Goal: Information Seeking & Learning: Learn about a topic

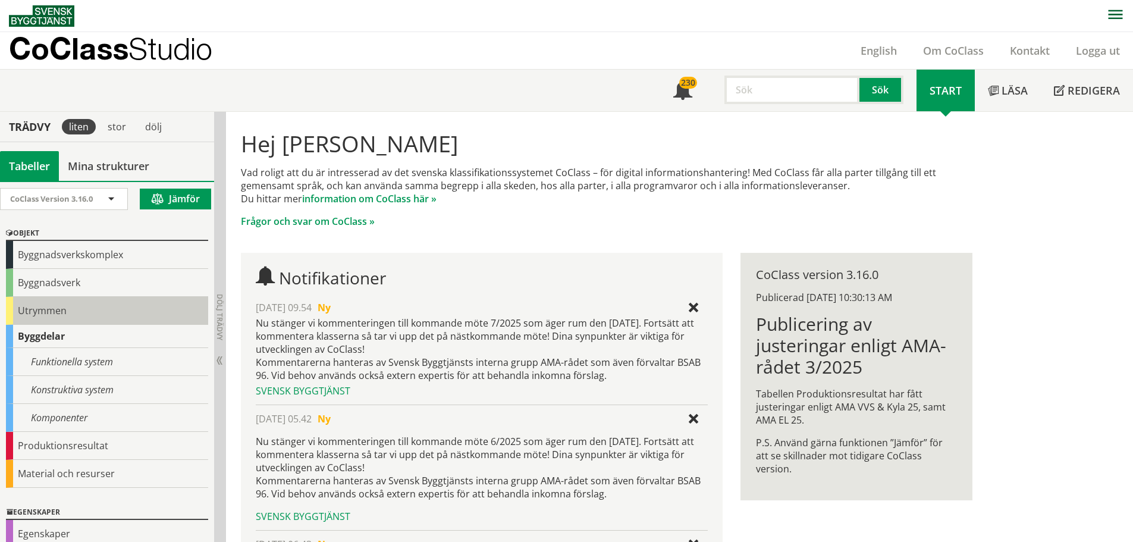
click at [49, 311] on div "Utrymmen" at bounding box center [107, 311] width 202 height 28
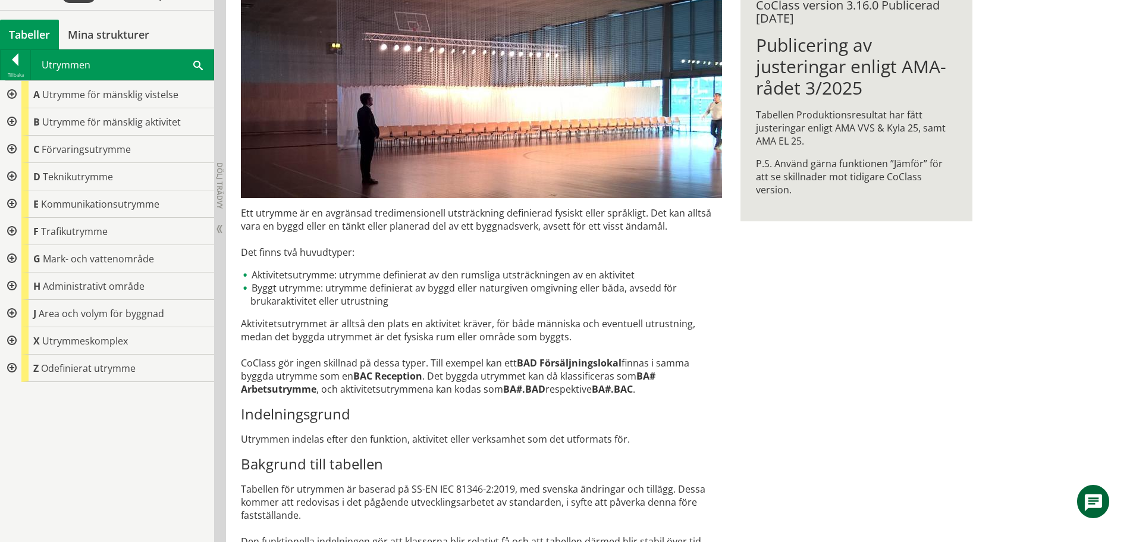
scroll to position [178, 0]
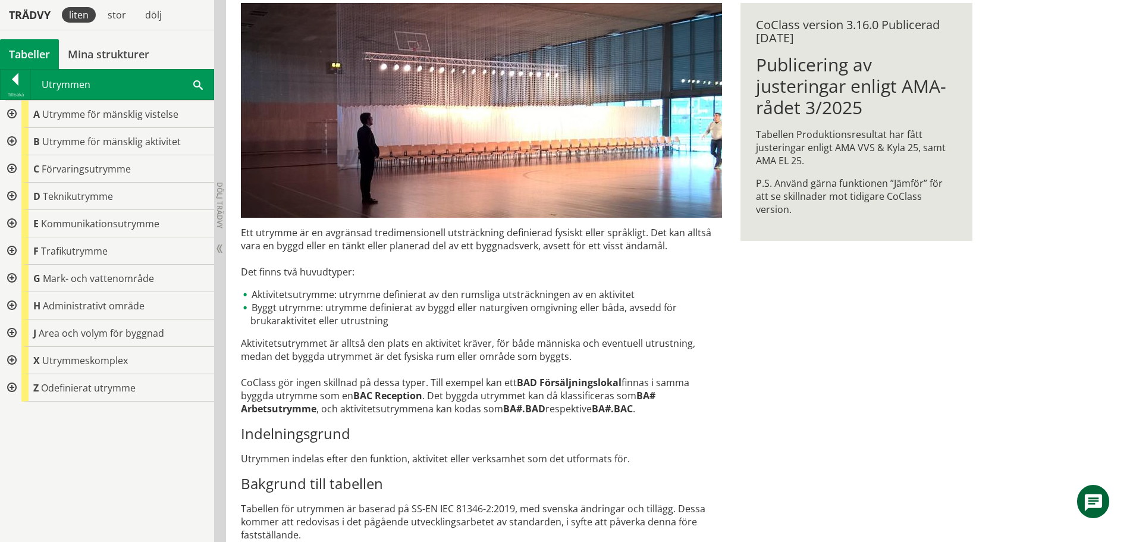
click at [12, 168] on div at bounding box center [10, 168] width 21 height 27
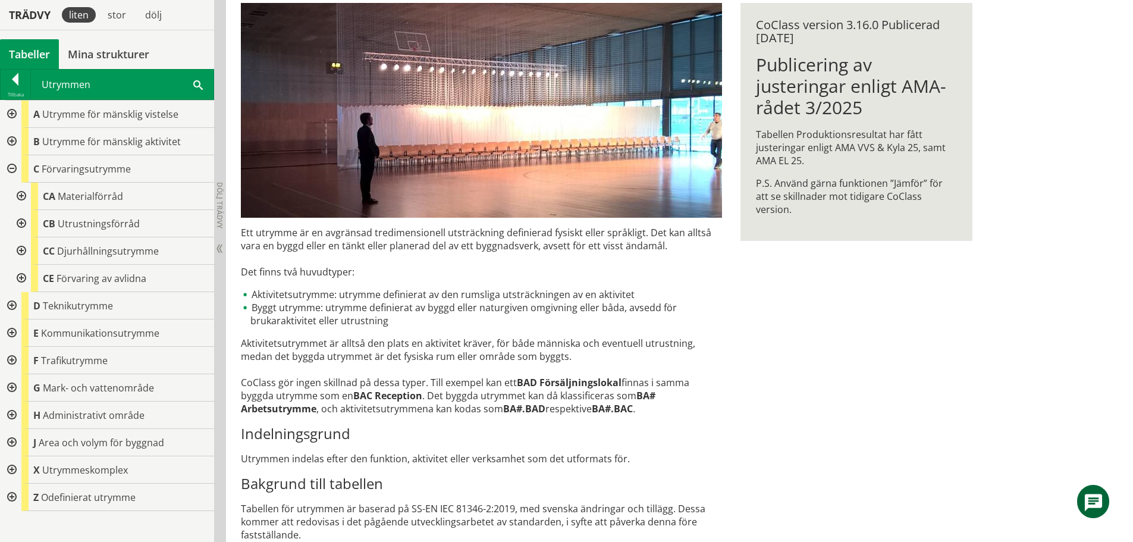
click at [20, 224] on div at bounding box center [20, 223] width 21 height 27
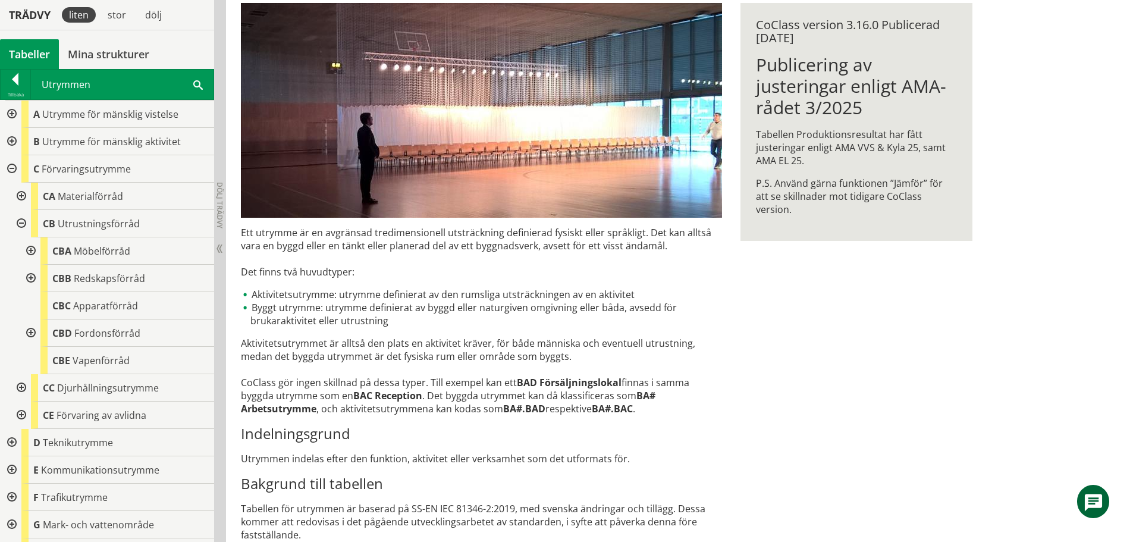
click at [31, 331] on div at bounding box center [29, 332] width 21 height 27
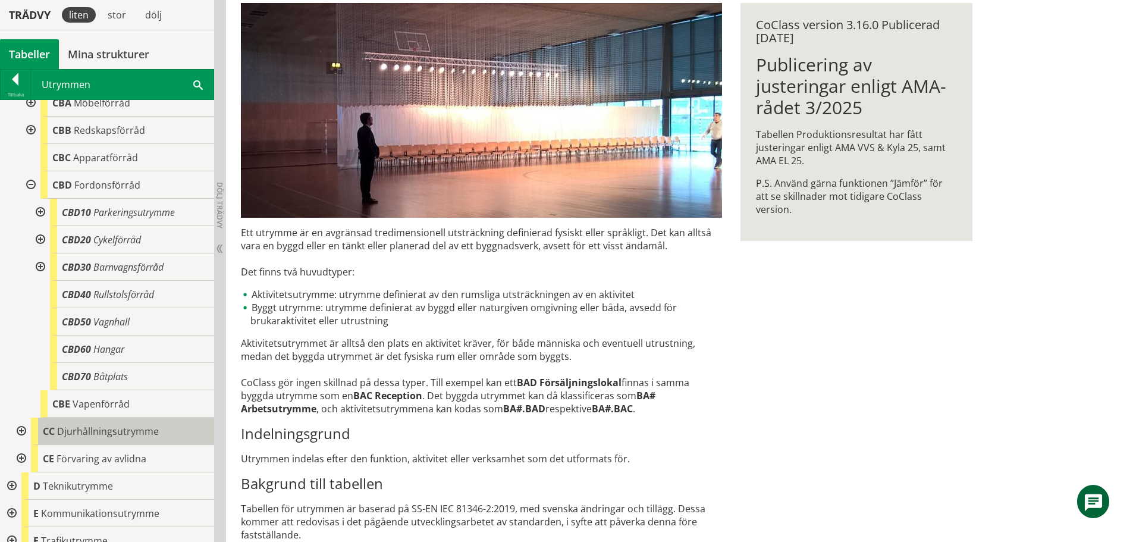
scroll to position [119, 0]
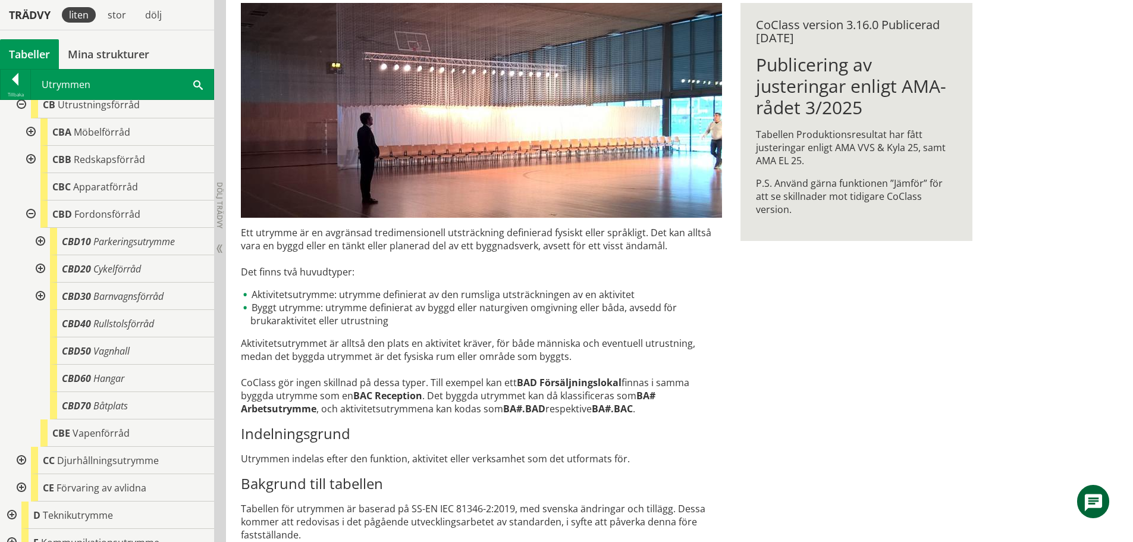
click at [41, 241] on div at bounding box center [39, 241] width 21 height 27
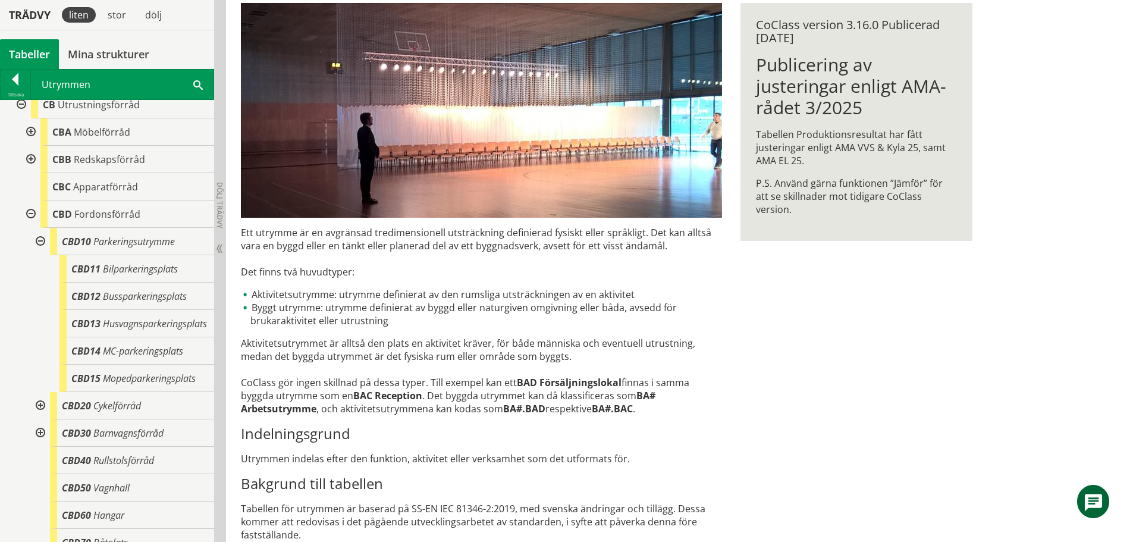
click at [38, 240] on div at bounding box center [39, 241] width 21 height 27
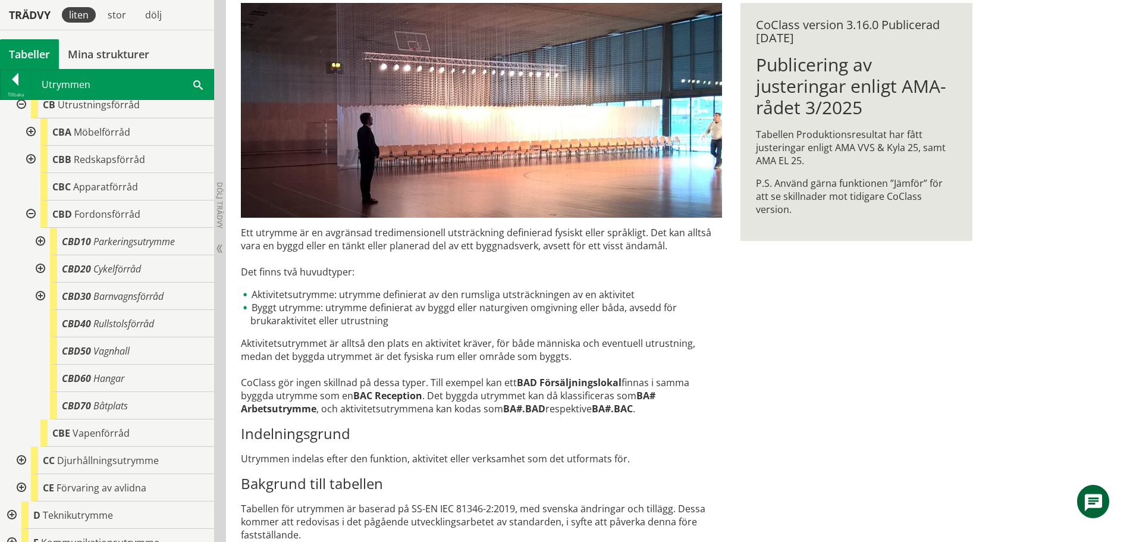
click at [38, 268] on div at bounding box center [39, 268] width 21 height 27
click at [38, 242] on div at bounding box center [39, 241] width 21 height 27
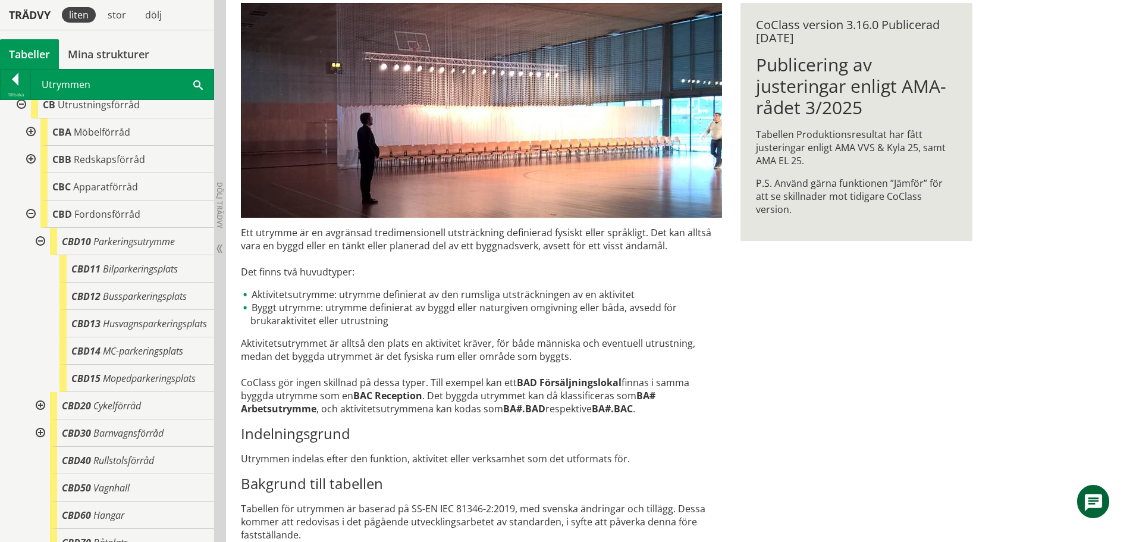
click at [38, 242] on div at bounding box center [39, 241] width 21 height 27
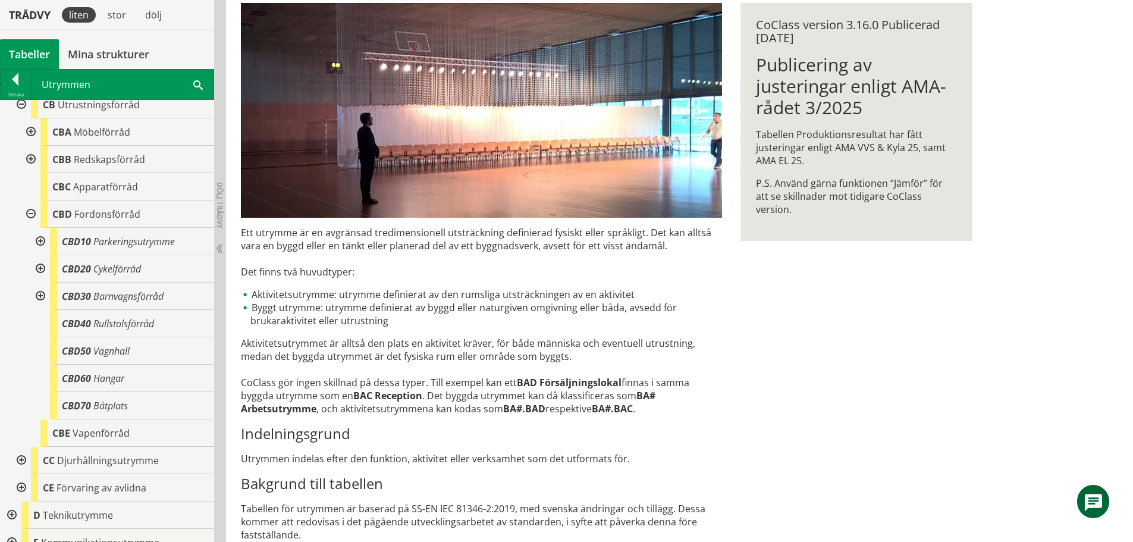
click at [39, 269] on div at bounding box center [39, 268] width 21 height 27
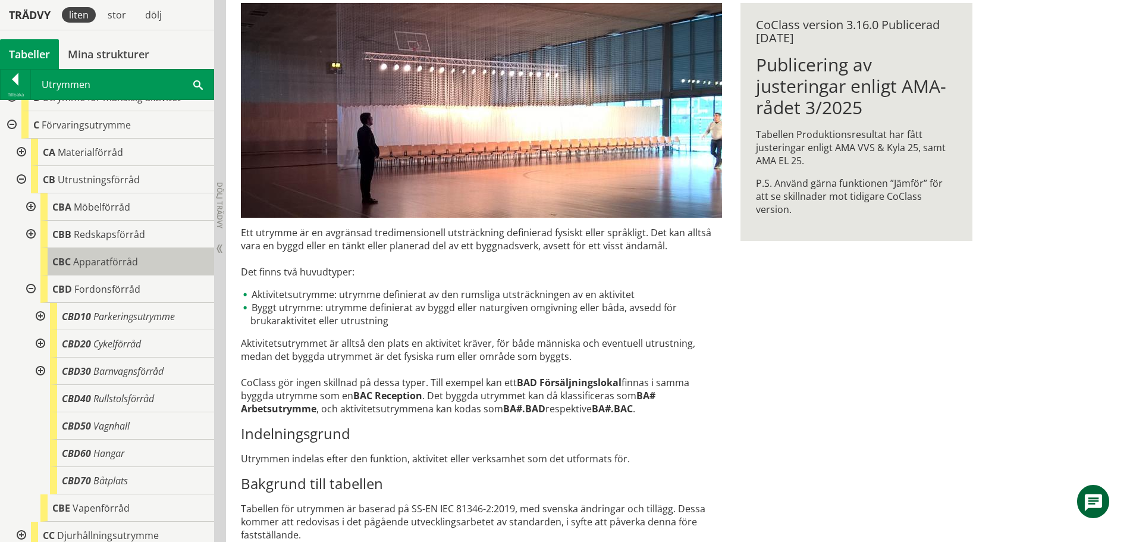
scroll to position [0, 0]
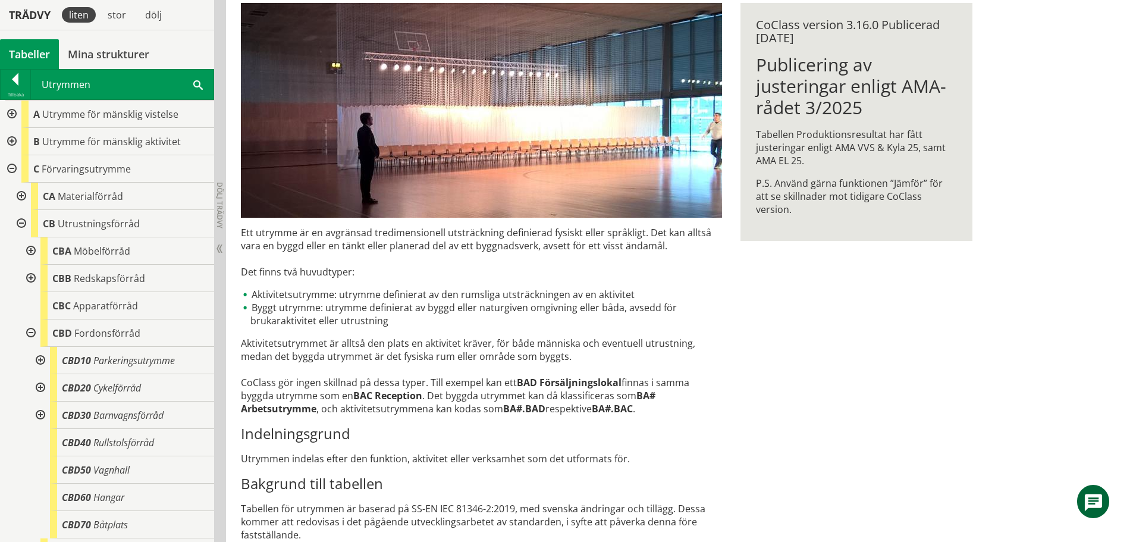
click at [9, 117] on div at bounding box center [10, 113] width 21 height 27
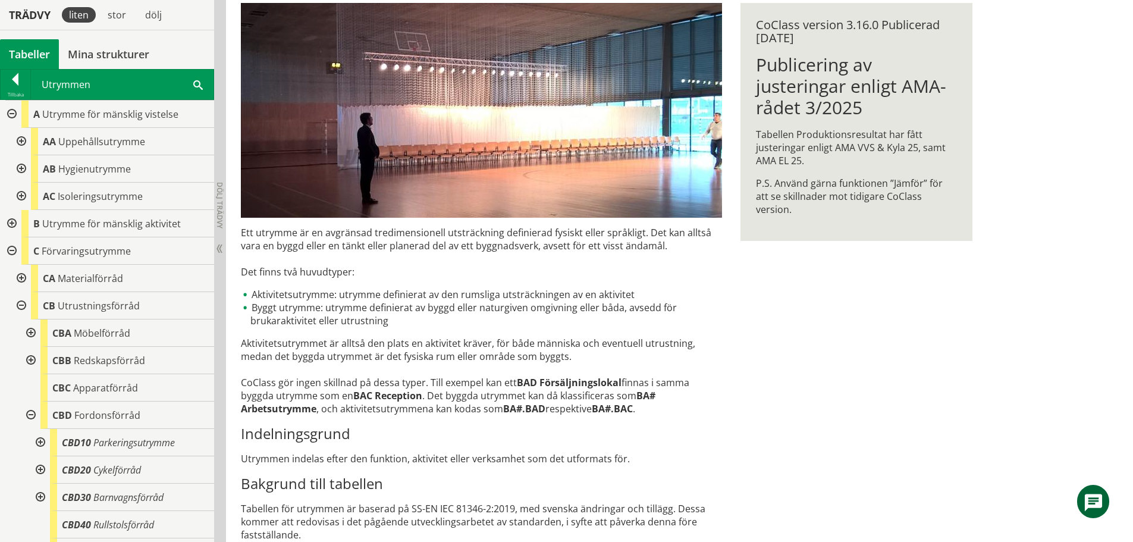
click at [12, 113] on div at bounding box center [10, 113] width 21 height 27
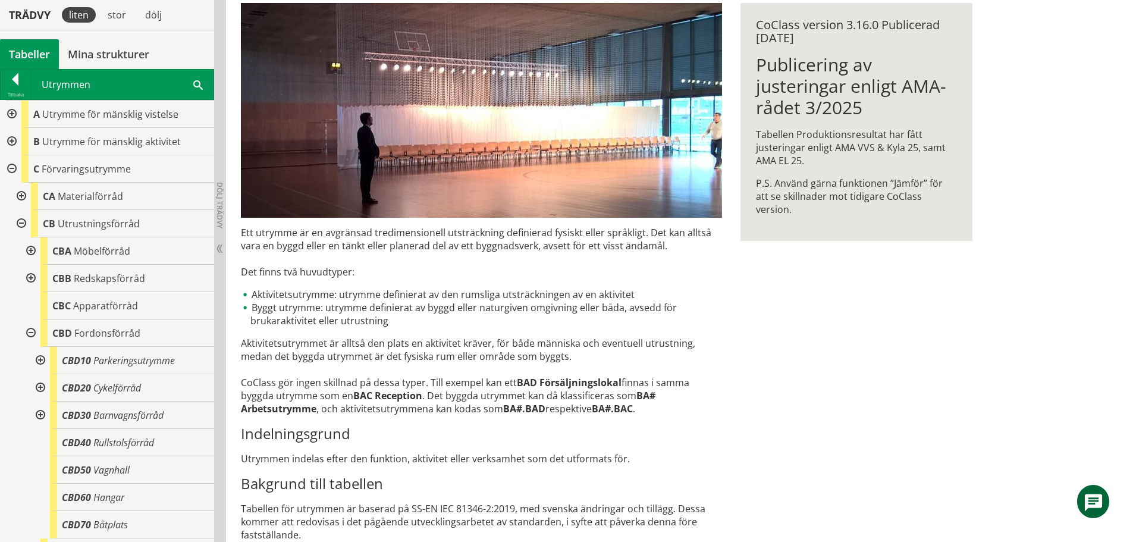
click at [12, 143] on div at bounding box center [10, 141] width 21 height 27
